Goal: Check status: Check status

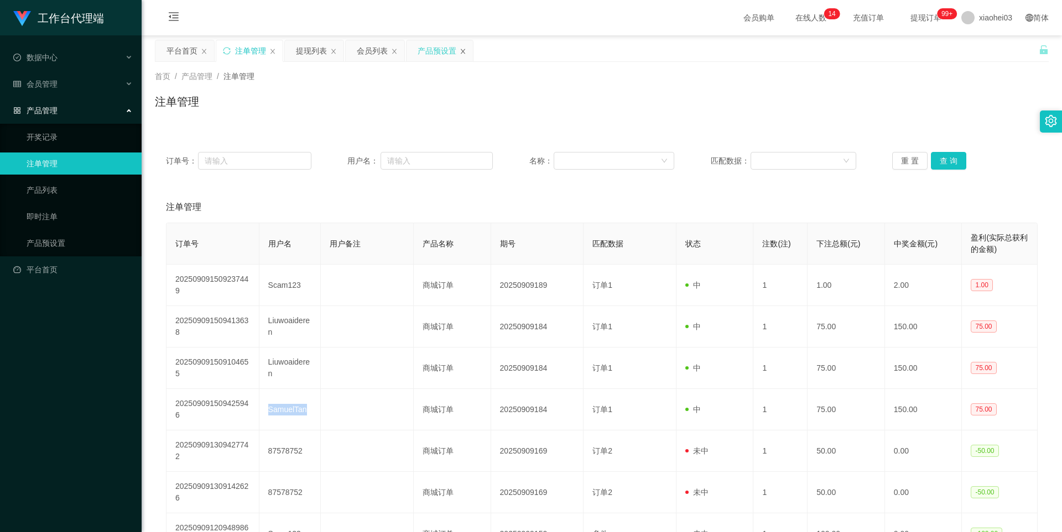
click at [465, 50] on icon "图标: close" at bounding box center [462, 51] width 7 height 7
click at [58, 239] on link "产品预设置" at bounding box center [80, 243] width 106 height 22
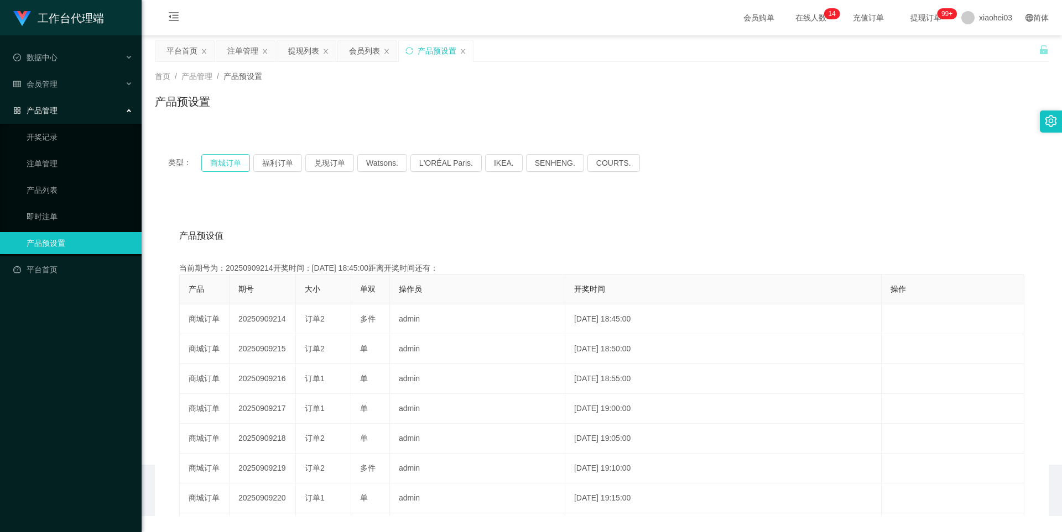
click at [232, 154] on button "商城订单" at bounding box center [225, 163] width 49 height 18
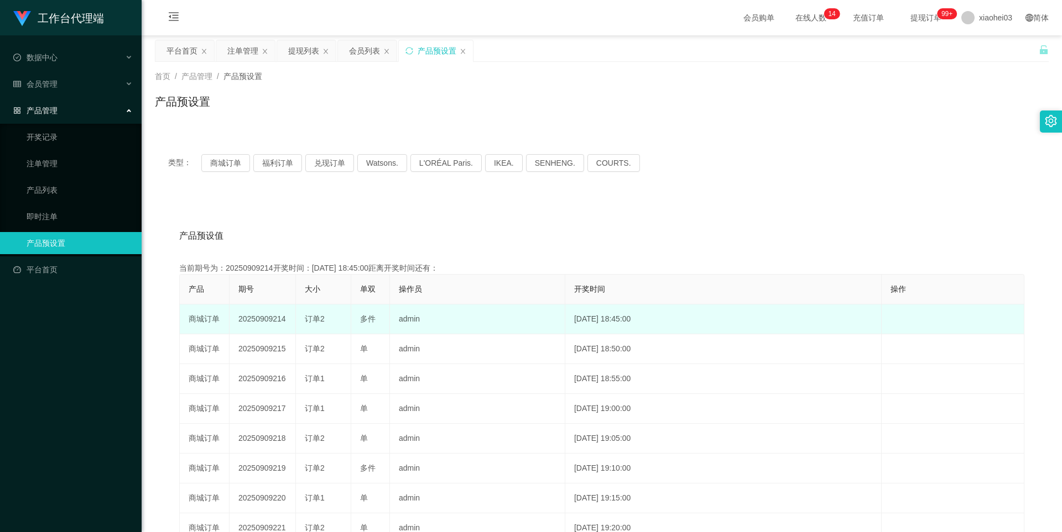
click at [259, 325] on td "20250909214" at bounding box center [262, 320] width 66 height 30
click at [255, 321] on td "20250909214" at bounding box center [262, 320] width 66 height 30
drag, startPoint x: 255, startPoint y: 321, endPoint x: 314, endPoint y: 318, distance: 58.7
click at [255, 321] on td "20250909214" at bounding box center [262, 320] width 66 height 30
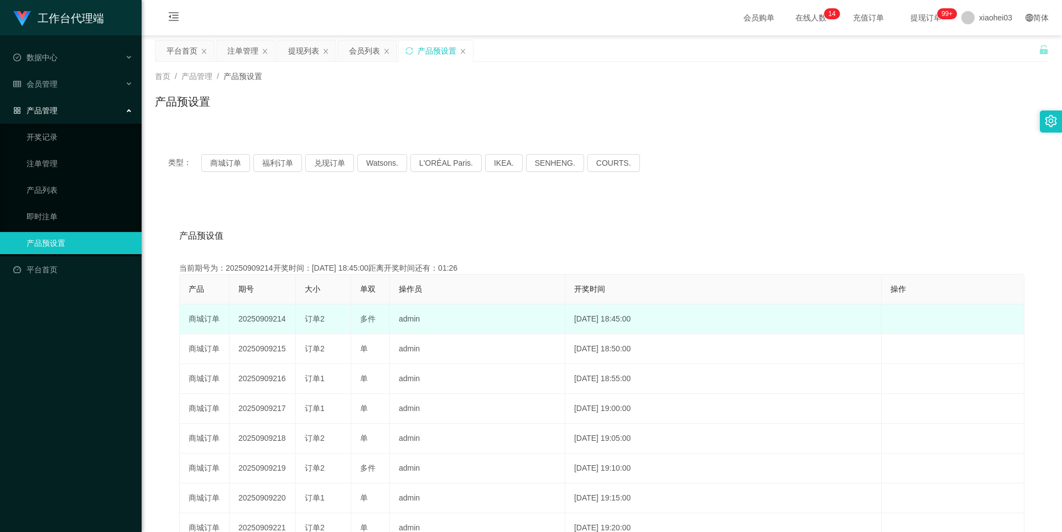
copy td "20250909214"
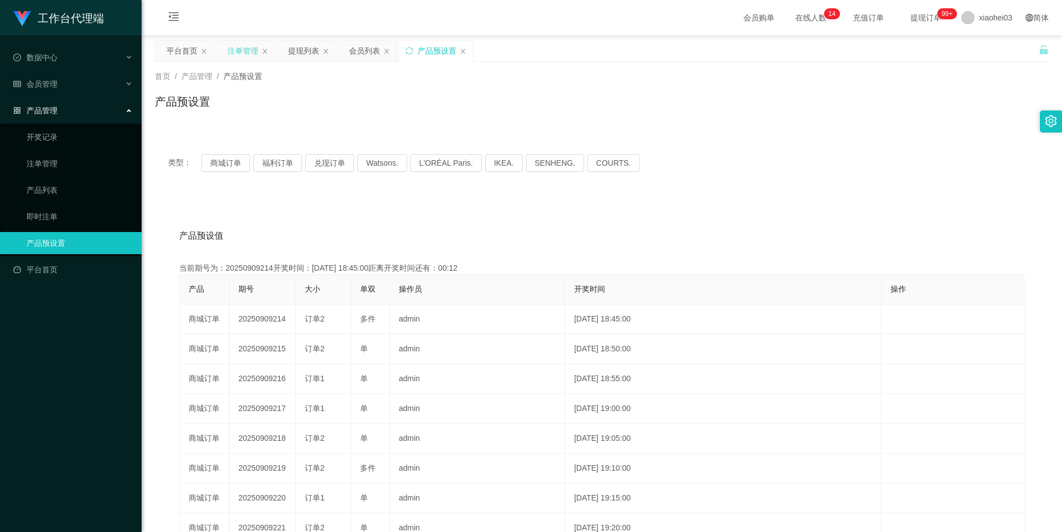
click at [252, 51] on div "注单管理" at bounding box center [242, 50] width 31 height 21
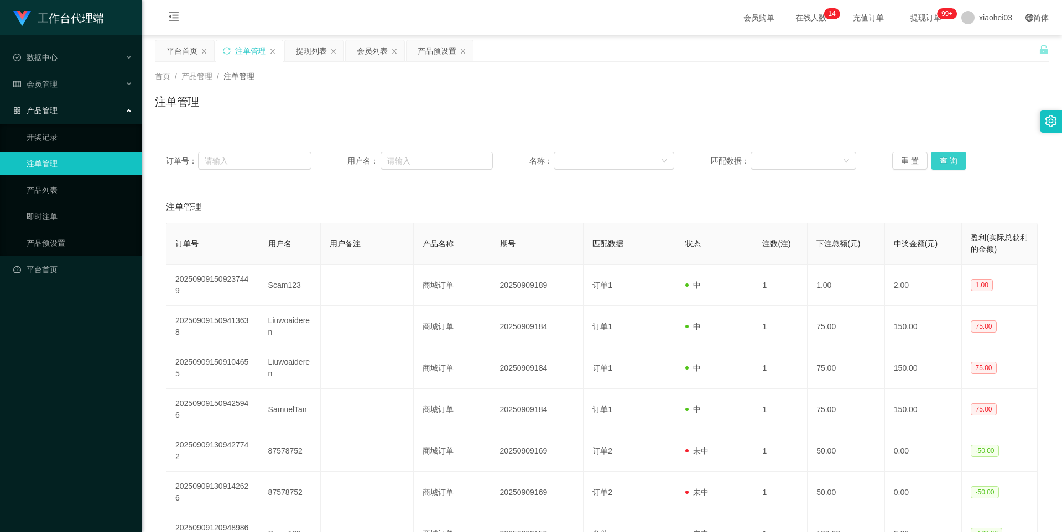
click at [947, 157] on button "查 询" at bounding box center [948, 161] width 35 height 18
click at [947, 157] on div "重 置 查 询" at bounding box center [964, 161] width 145 height 18
click at [947, 157] on button "查 询" at bounding box center [955, 161] width 48 height 18
click at [947, 157] on div "重 置 查 询" at bounding box center [964, 161] width 145 height 18
click at [949, 165] on button "查 询" at bounding box center [948, 161] width 35 height 18
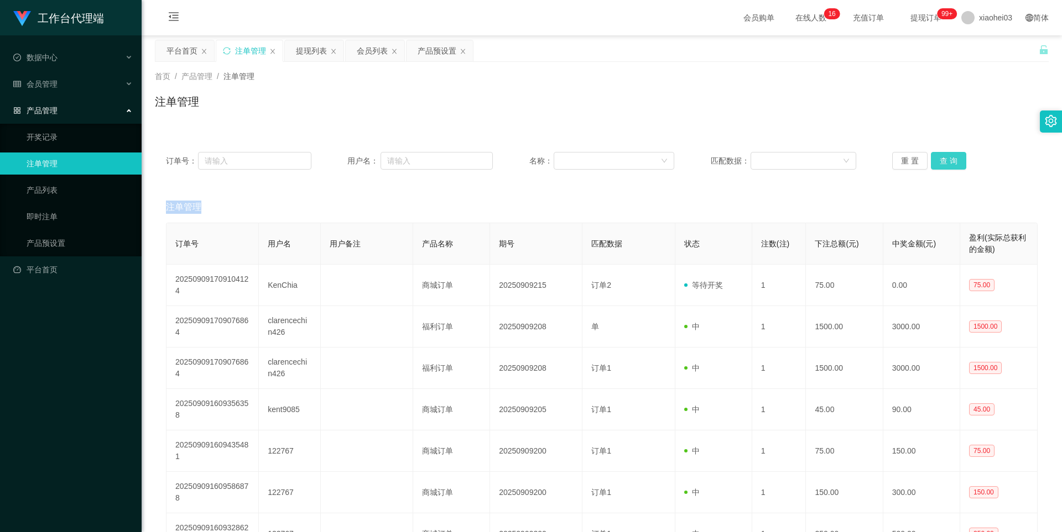
click at [949, 165] on div "重 置 查 询" at bounding box center [964, 161] width 145 height 18
click at [949, 165] on button "查 询" at bounding box center [948, 161] width 35 height 18
click at [949, 165] on div "重 置 查 询" at bounding box center [964, 161] width 145 height 18
click at [933, 166] on button "查 询" at bounding box center [948, 161] width 35 height 18
